Goal: Navigation & Orientation: Find specific page/section

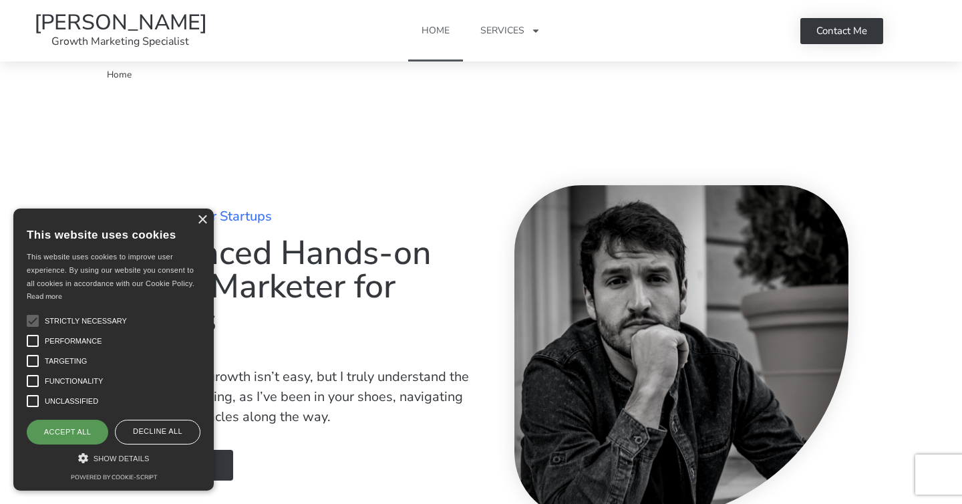
click at [73, 423] on div "Accept all" at bounding box center [67, 431] width 81 height 24
checkbox input "true"
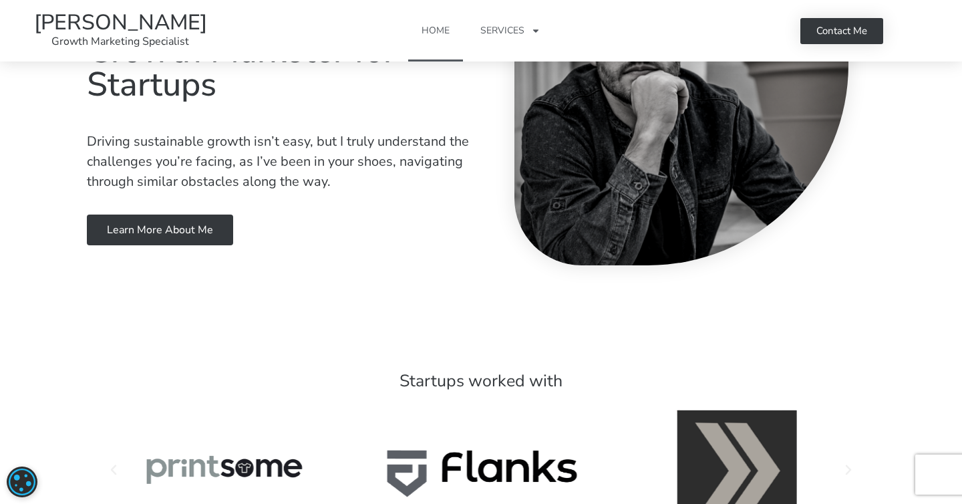
scroll to position [236, 0]
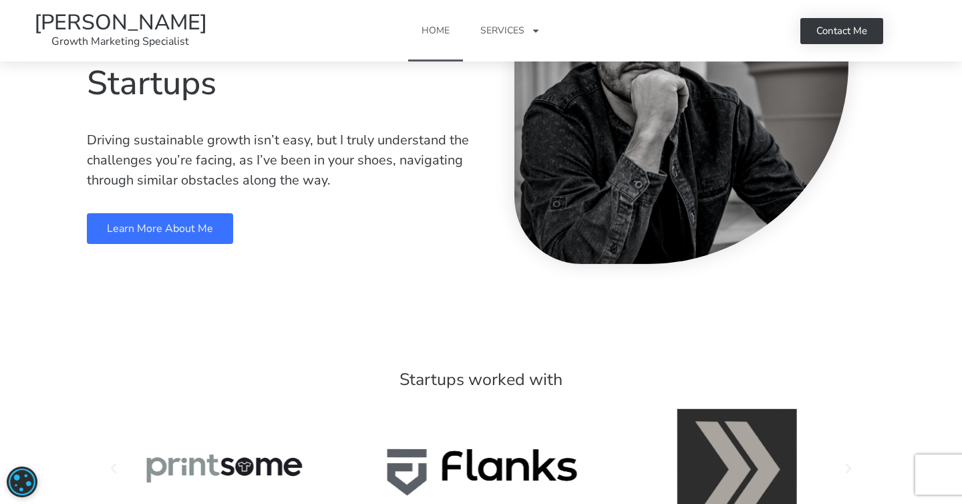
click at [196, 242] on link "Learn more about me" at bounding box center [160, 228] width 146 height 31
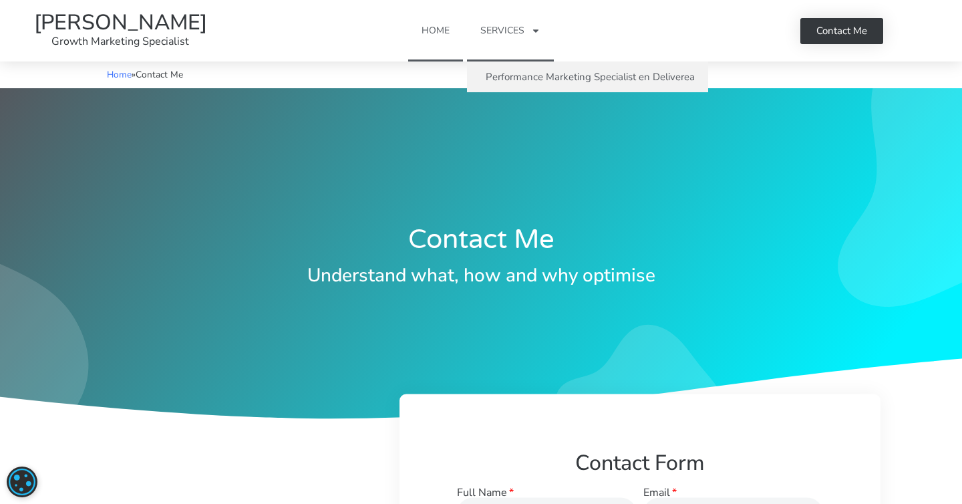
click at [441, 35] on link "Home" at bounding box center [435, 30] width 55 height 61
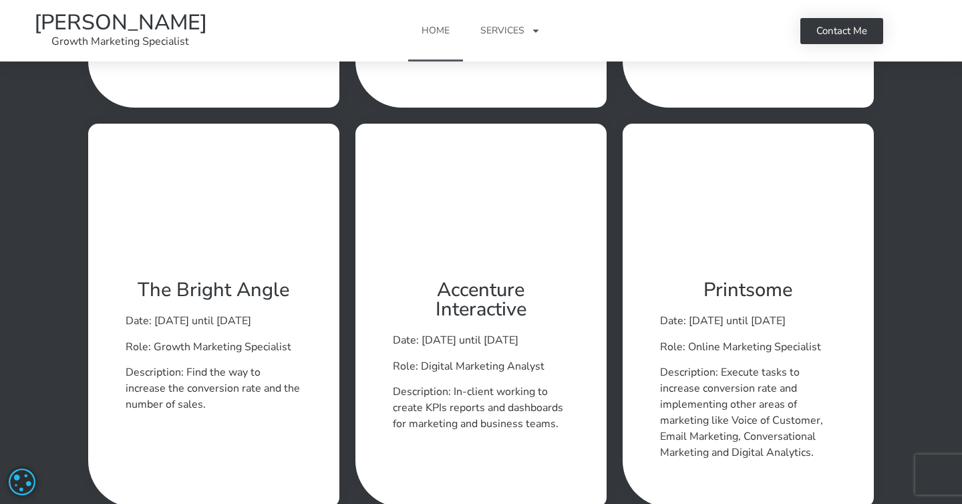
scroll to position [1716, 0]
